Goal: Information Seeking & Learning: Learn about a topic

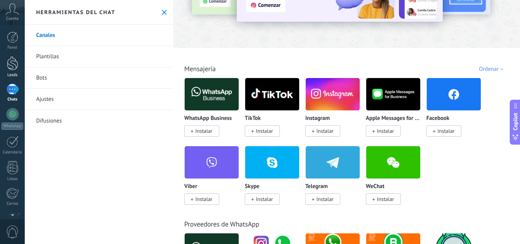
click at [17, 68] on div at bounding box center [12, 63] width 11 height 14
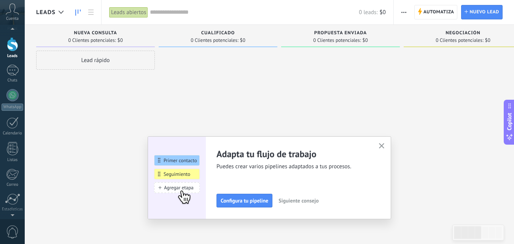
scroll to position [38, 0]
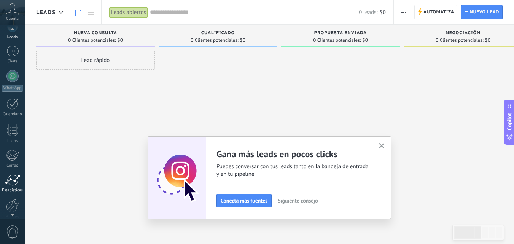
click at [19, 181] on div at bounding box center [12, 179] width 15 height 11
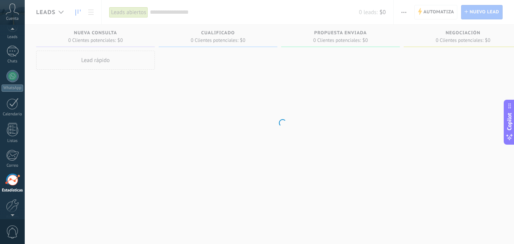
scroll to position [73, 0]
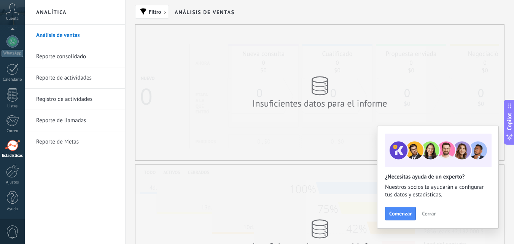
click at [85, 58] on link "Reporte consolidado" at bounding box center [76, 56] width 81 height 21
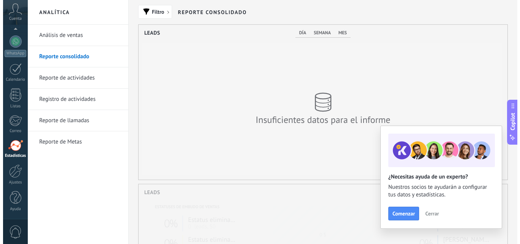
scroll to position [155, 369]
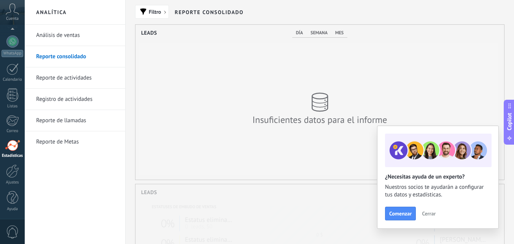
click at [86, 82] on link "Reporte de actividades" at bounding box center [76, 77] width 81 height 21
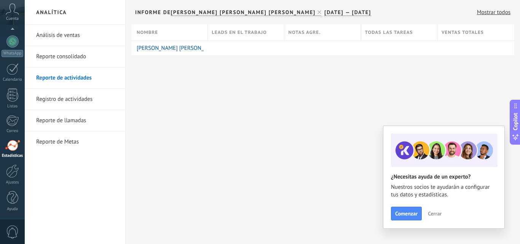
click at [41, 96] on link "Registro de actividades" at bounding box center [76, 99] width 81 height 21
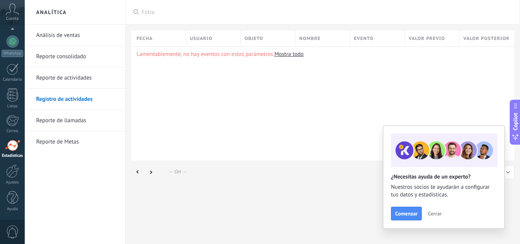
click at [91, 124] on link "Reporte de llamadas" at bounding box center [76, 120] width 81 height 21
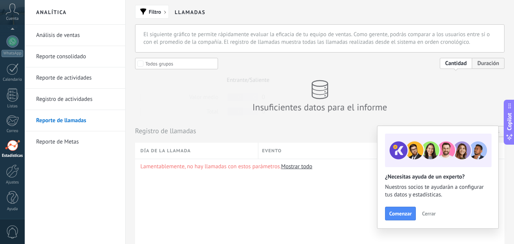
click at [83, 144] on link "Reporte de Metas" at bounding box center [76, 141] width 81 height 21
